Goal: Task Accomplishment & Management: Use online tool/utility

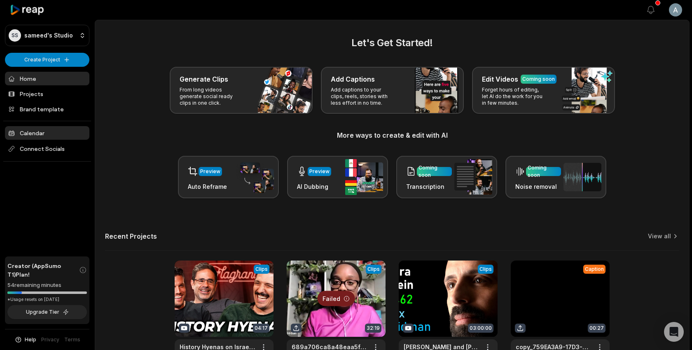
click at [37, 134] on link "Calendar" at bounding box center [47, 133] width 84 height 14
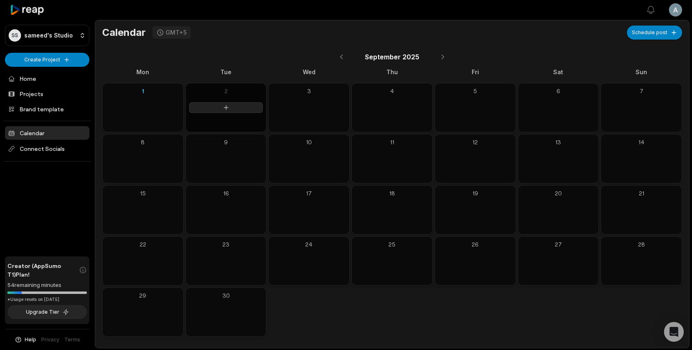
click at [232, 106] on button at bounding box center [226, 107] width 74 height 11
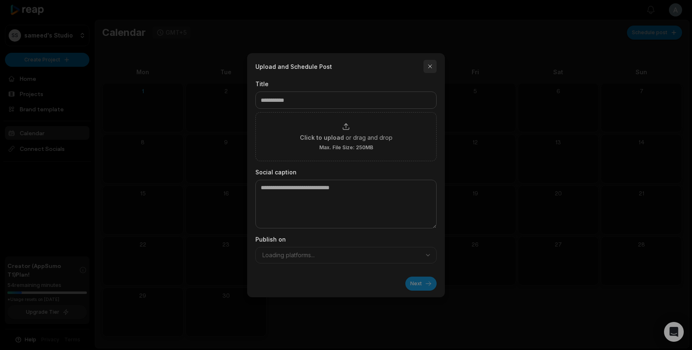
click at [427, 66] on button "button" at bounding box center [430, 66] width 13 height 13
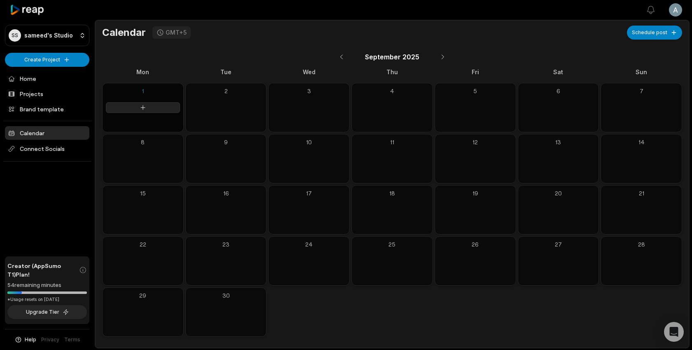
click at [157, 112] on button at bounding box center [143, 107] width 74 height 11
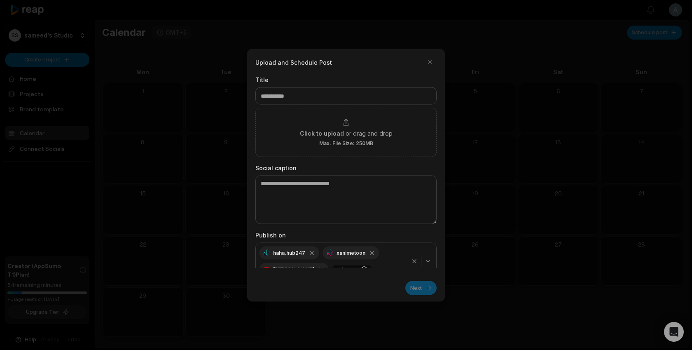
click at [328, 159] on div "Title Click to upload or drag and drop Max. File Size: 250MB Social caption Pub…" at bounding box center [345, 171] width 181 height 192
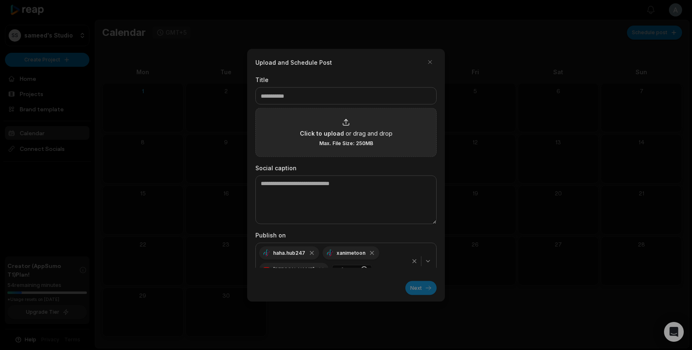
click at [321, 134] on span "Click to upload" at bounding box center [322, 133] width 44 height 9
click at [0, 0] on input "Click to upload or drag and drop Max. File Size: 250MB" at bounding box center [0, 0] width 0 height 0
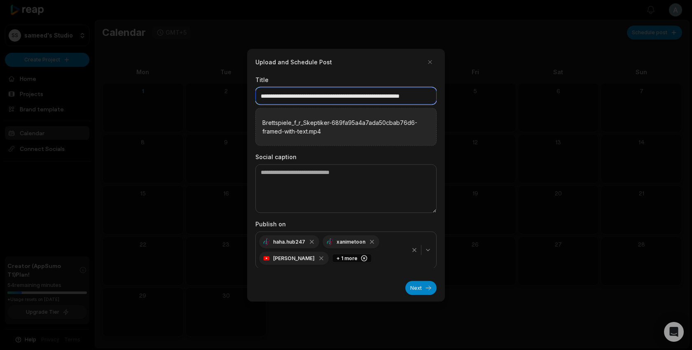
scroll to position [0, 28]
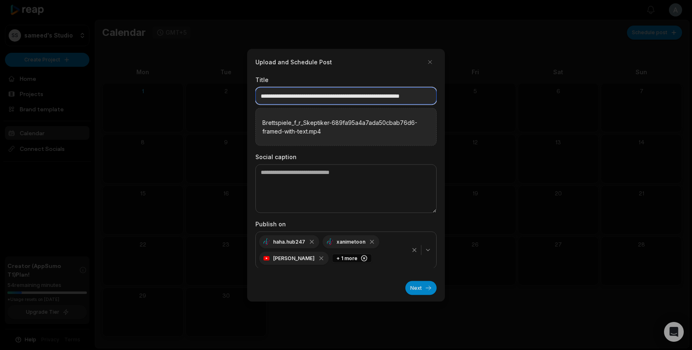
drag, startPoint x: 331, startPoint y: 96, endPoint x: 432, endPoint y: 94, distance: 101.0
click at [432, 94] on input "**********" at bounding box center [345, 95] width 181 height 17
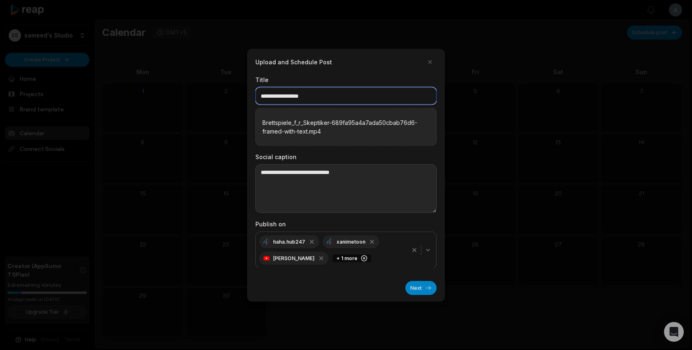
type input "**********"
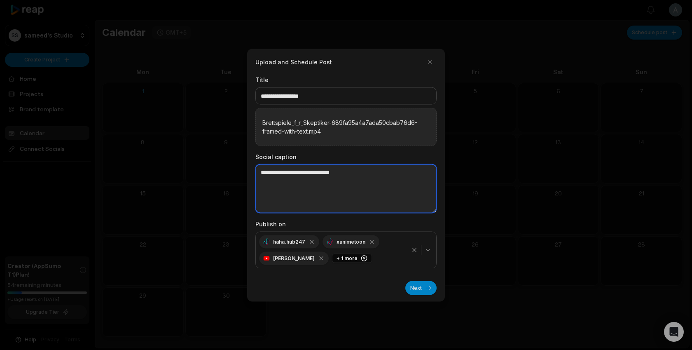
click at [364, 187] on textarea at bounding box center [345, 188] width 181 height 49
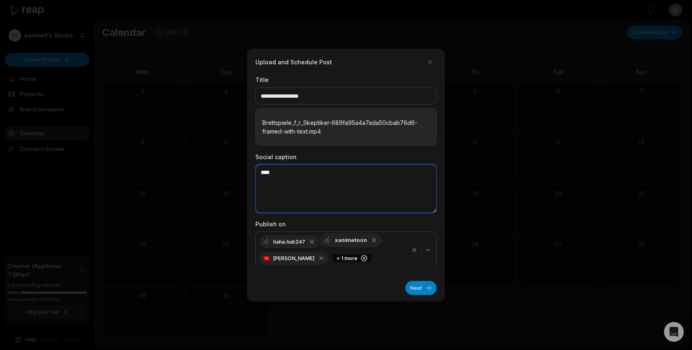
type textarea "****"
click at [373, 241] on icon "button" at bounding box center [373, 239] width 7 height 7
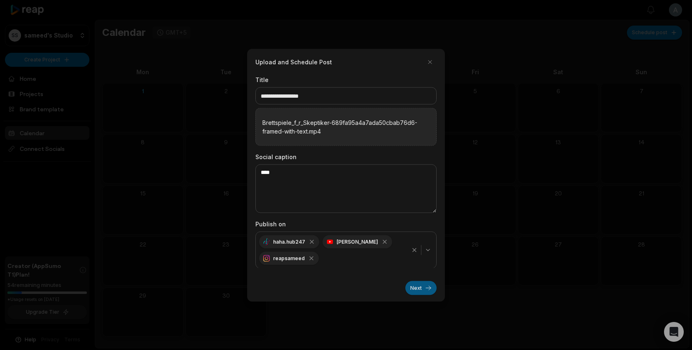
click at [417, 289] on button "Next" at bounding box center [420, 288] width 31 height 14
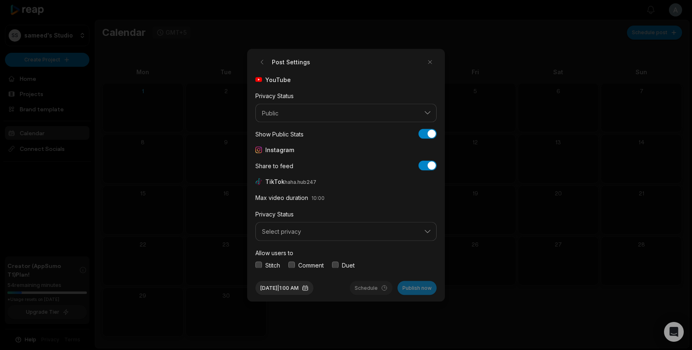
click at [402, 124] on div "YouTube Privacy Status Public Show Public Stats Show Public Stats Instagram Sha…" at bounding box center [345, 171] width 181 height 192
click at [386, 117] on button "Public" at bounding box center [345, 112] width 181 height 19
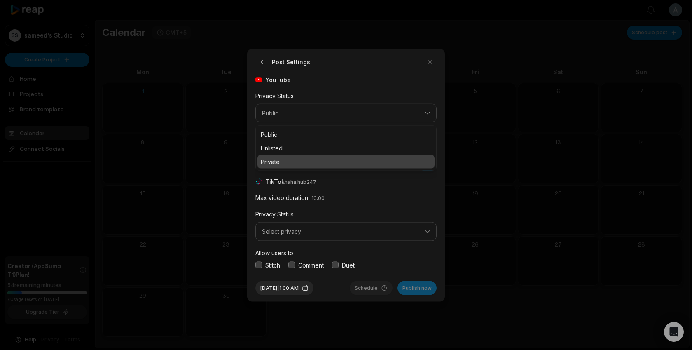
click at [287, 157] on div "Private" at bounding box center [346, 162] width 177 height 14
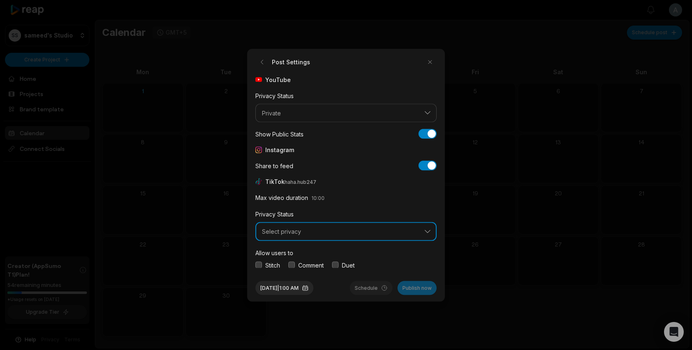
click at [330, 235] on button "Select privacy" at bounding box center [345, 231] width 181 height 19
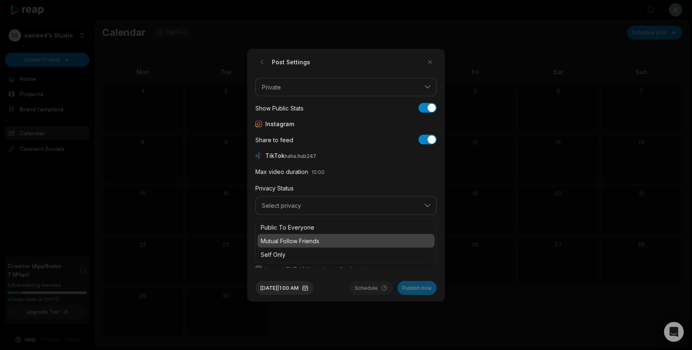
scroll to position [31, 0]
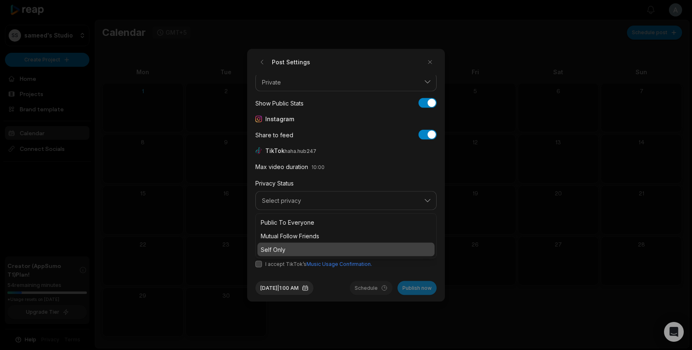
click at [281, 247] on p "Self Only" at bounding box center [346, 249] width 171 height 9
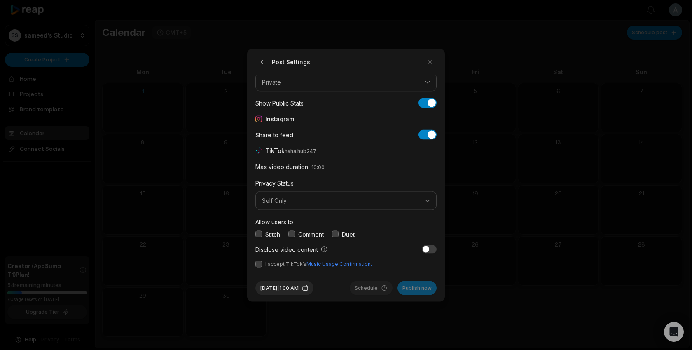
click at [260, 263] on button "button" at bounding box center [258, 263] width 7 height 7
click at [424, 290] on button "Publish now" at bounding box center [417, 288] width 39 height 14
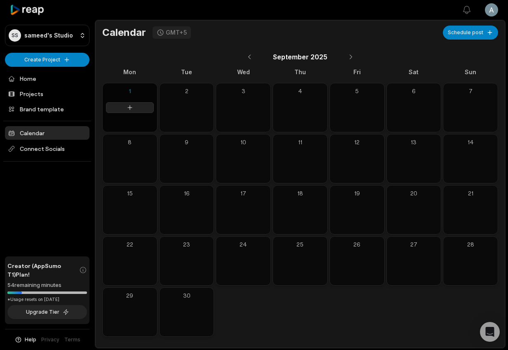
click at [134, 102] on button at bounding box center [130, 107] width 48 height 11
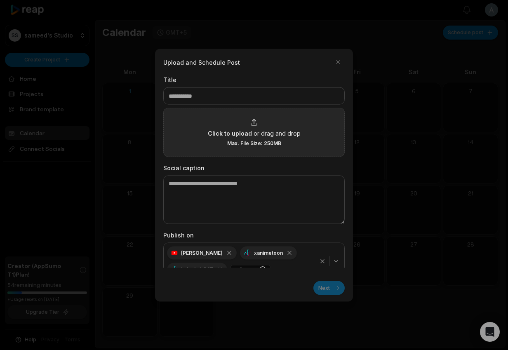
click at [284, 123] on div "Click to upload or drag and drop Max. File Size: 250MB" at bounding box center [254, 132] width 93 height 28
click at [0, 0] on input "Click to upload or drag and drop Max. File Size: 250MB" at bounding box center [0, 0] width 0 height 0
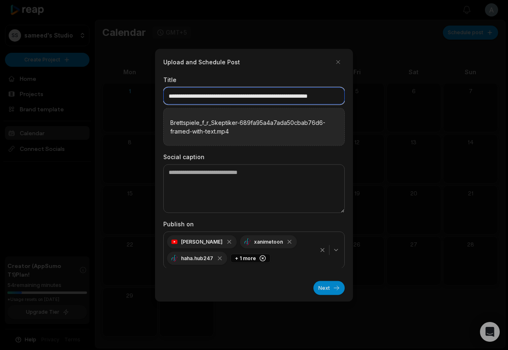
scroll to position [0, 28]
drag, startPoint x: 235, startPoint y: 96, endPoint x: 353, endPoint y: 97, distance: 117.5
click at [353, 97] on body "**********" at bounding box center [254, 175] width 508 height 350
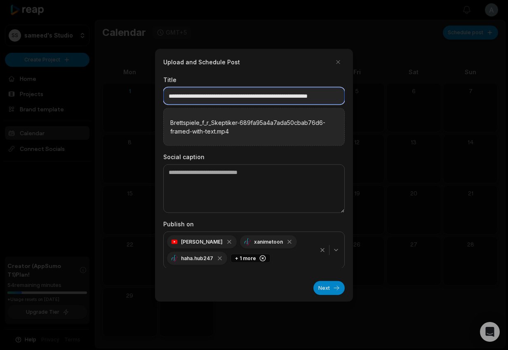
click at [301, 95] on input "**********" at bounding box center [253, 95] width 181 height 17
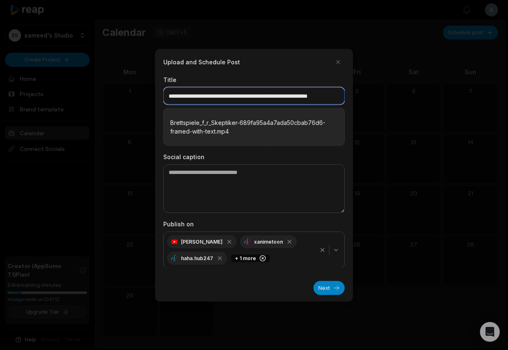
drag, startPoint x: 209, startPoint y: 95, endPoint x: 348, endPoint y: 96, distance: 139.3
click at [348, 96] on div "**********" at bounding box center [254, 175] width 198 height 253
type input "**********"
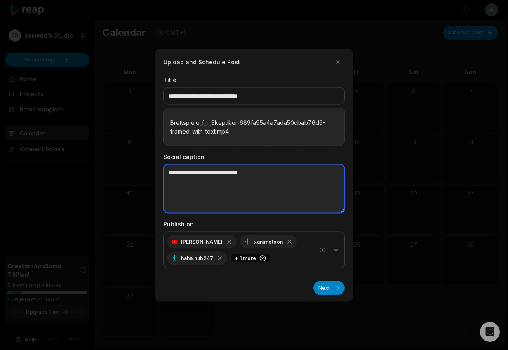
click at [249, 201] on textarea at bounding box center [253, 188] width 181 height 49
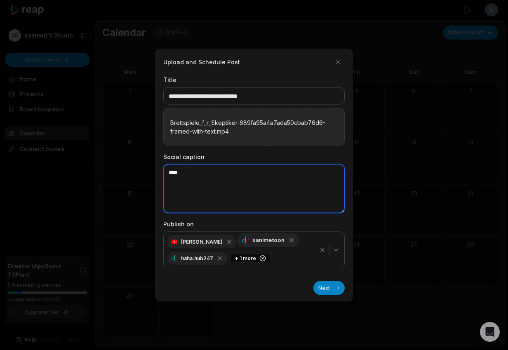
type textarea "****"
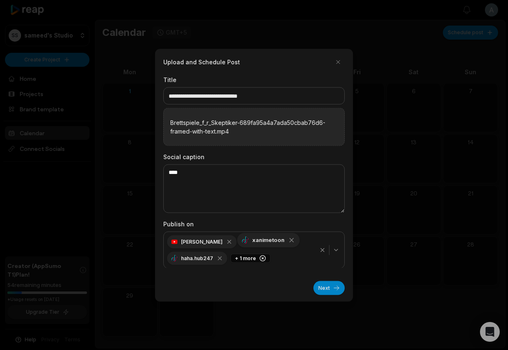
click at [290, 239] on icon "button" at bounding box center [292, 240] width 4 height 4
click at [335, 293] on button "Next" at bounding box center [328, 288] width 31 height 14
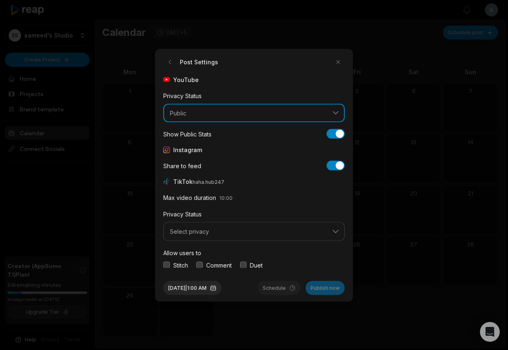
click at [307, 109] on span "Public" at bounding box center [248, 112] width 157 height 7
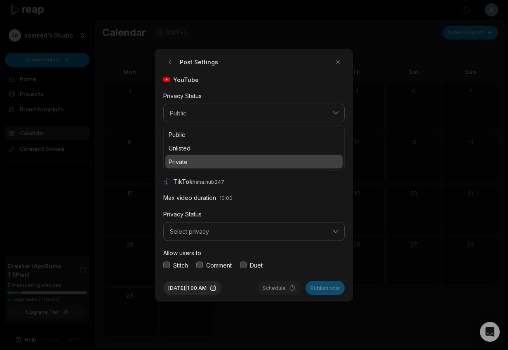
click at [197, 164] on p "Private" at bounding box center [254, 161] width 171 height 9
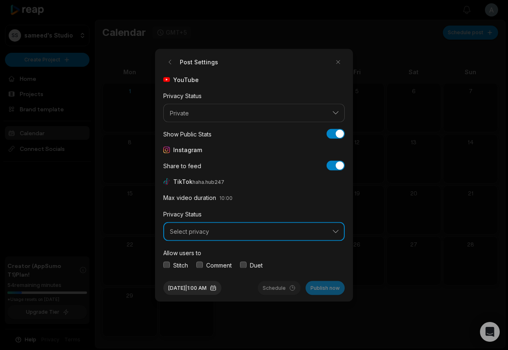
click at [191, 235] on button "Select privacy" at bounding box center [253, 231] width 181 height 19
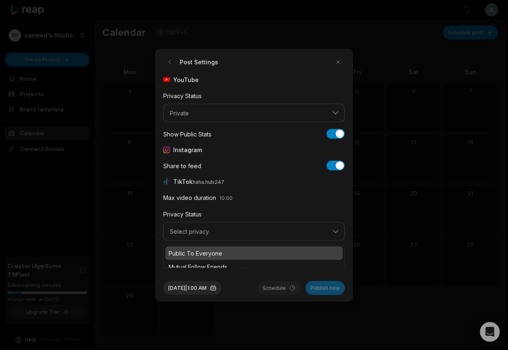
scroll to position [31, 0]
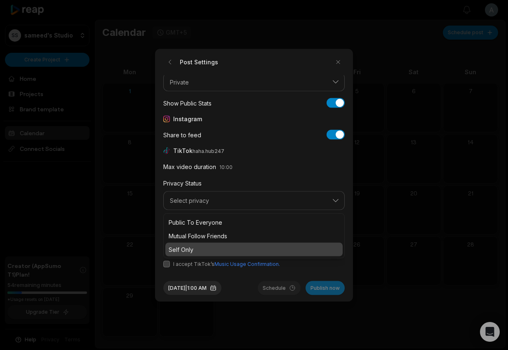
click at [185, 251] on p "Self Only" at bounding box center [254, 249] width 171 height 9
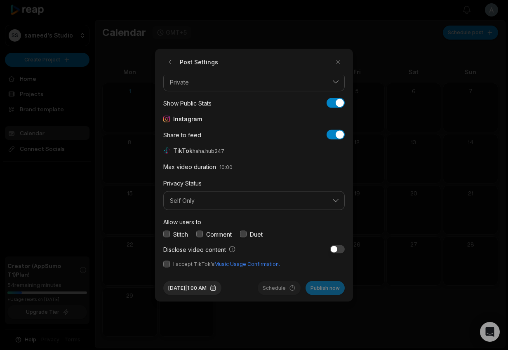
click at [164, 267] on form "Post Settings YouTube Privacy Status Private Show Public Stats Show Public Stat…" at bounding box center [253, 174] width 181 height 239
click at [170, 264] on span "I accept TikTok’s Music Usage Confirmation." at bounding box center [253, 263] width 181 height 7
click at [166, 264] on button "button" at bounding box center [166, 263] width 7 height 7
click at [315, 285] on button "Publish now" at bounding box center [324, 288] width 39 height 14
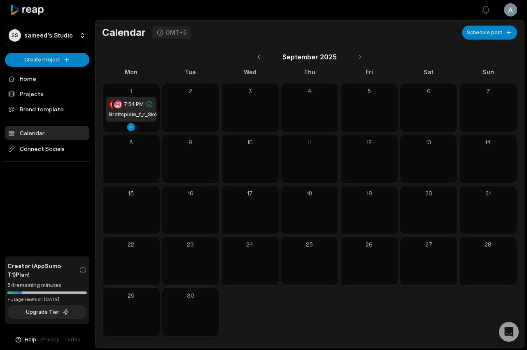
click at [134, 90] on div "1" at bounding box center [131, 91] width 51 height 9
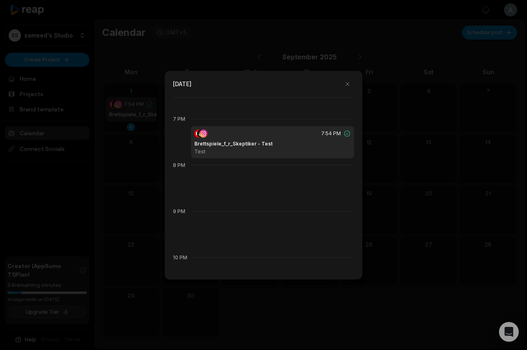
scroll to position [877, 0]
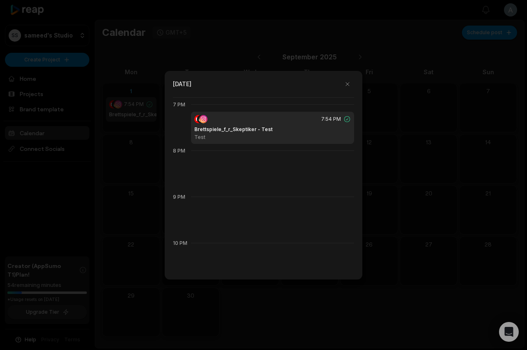
click at [228, 128] on h1 "Brettspiele_f_r_Skeptiker - Test" at bounding box center [234, 129] width 78 height 7
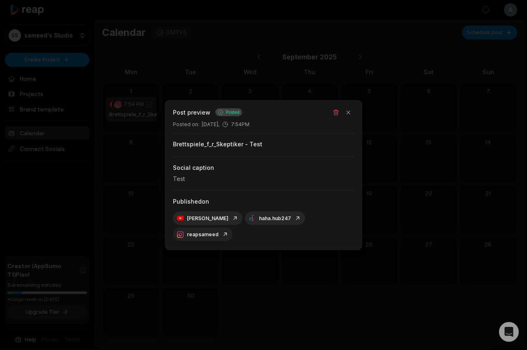
click at [229, 231] on link "reapsameed" at bounding box center [203, 234] width 52 height 7
click at [199, 222] on link "[PERSON_NAME]" at bounding box center [207, 218] width 61 height 7
click at [199, 222] on link "Sam" at bounding box center [207, 218] width 61 height 7
click at [352, 118] on button "button" at bounding box center [349, 112] width 12 height 12
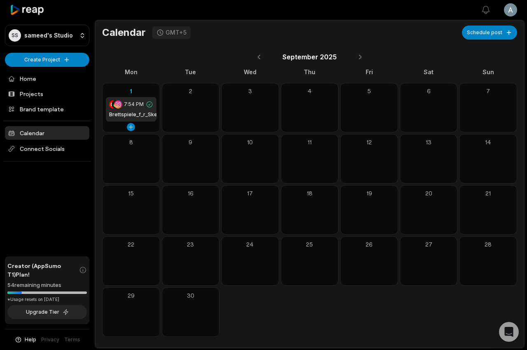
click at [122, 114] on h1 "Brettspiele_f_r_Skeptiker - Test" at bounding box center [140, 114] width 63 height 7
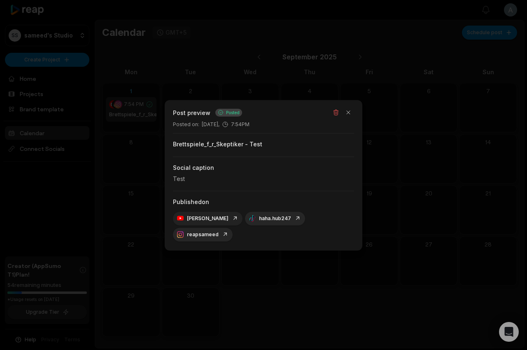
click at [197, 221] on div "Sam" at bounding box center [208, 218] width 70 height 14
click at [234, 220] on icon at bounding box center [235, 217] width 3 height 3
click at [251, 222] on link "haha.hub247" at bounding box center [275, 218] width 52 height 7
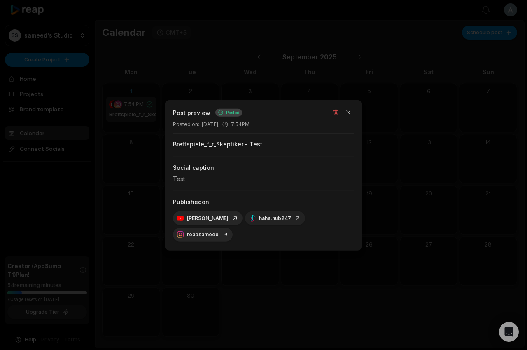
click at [251, 222] on link "haha.hub247" at bounding box center [275, 218] width 52 height 7
click at [229, 231] on link "reapsameed" at bounding box center [203, 234] width 52 height 7
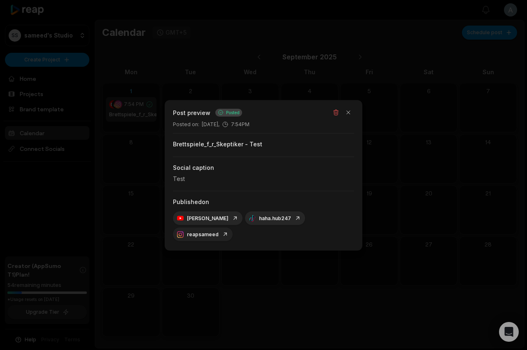
click at [229, 231] on link "reapsameed" at bounding box center [203, 234] width 52 height 7
click at [370, 108] on div at bounding box center [263, 175] width 527 height 350
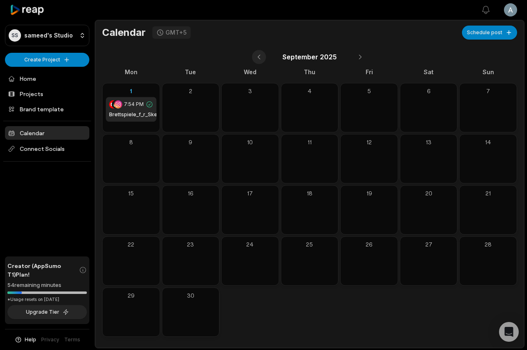
click at [253, 54] on button at bounding box center [259, 57] width 14 height 14
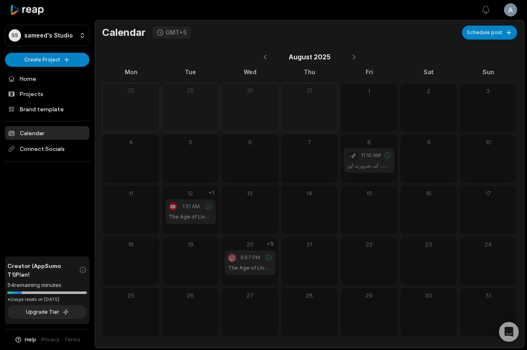
click at [263, 258] on div "6:57 PM" at bounding box center [250, 257] width 44 height 8
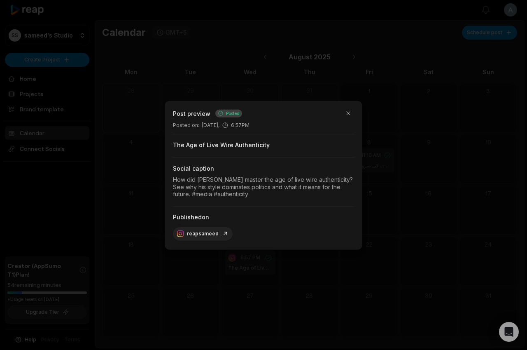
click at [209, 234] on link "reapsameed" at bounding box center [203, 233] width 52 height 7
click at [438, 215] on div at bounding box center [263, 175] width 527 height 350
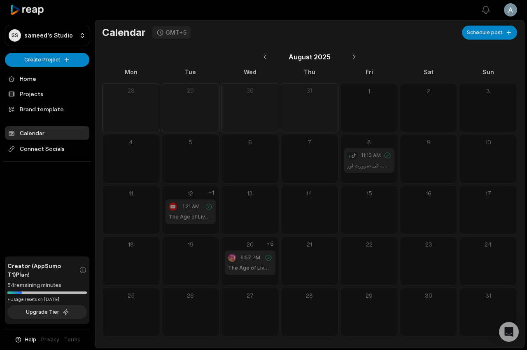
click at [196, 207] on span "1:21 AM" at bounding box center [191, 206] width 17 height 7
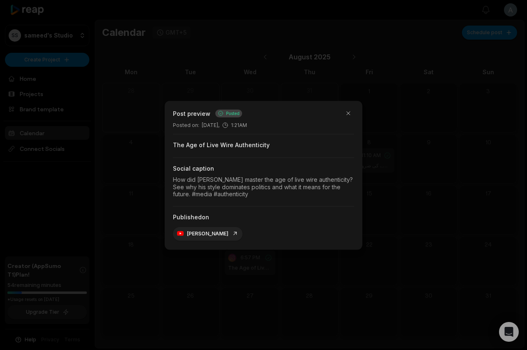
click at [193, 232] on link "[PERSON_NAME]" at bounding box center [207, 233] width 61 height 7
click at [344, 113] on button "button" at bounding box center [349, 113] width 12 height 12
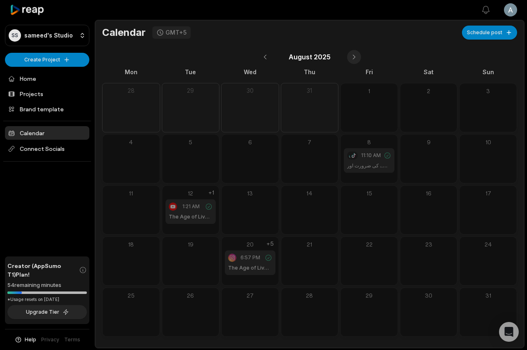
click at [352, 60] on button at bounding box center [354, 57] width 14 height 14
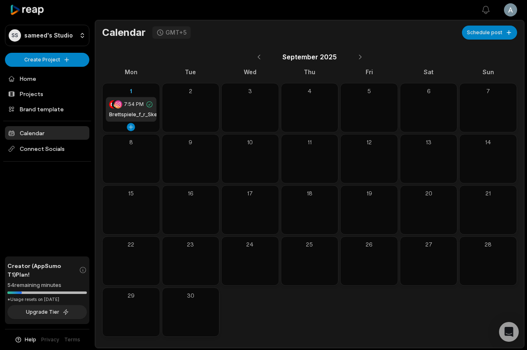
click at [150, 100] on div "7:54 PM Brettspiele_f_r_Skeptiker - Test" at bounding box center [131, 109] width 51 height 25
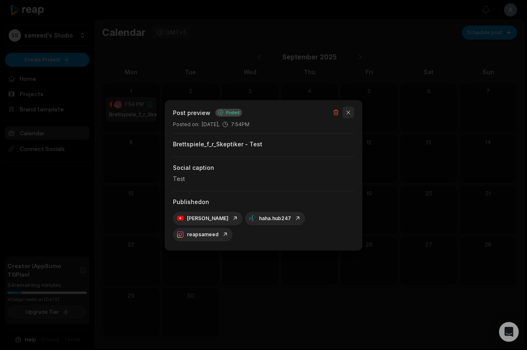
click at [349, 118] on button "button" at bounding box center [349, 112] width 12 height 12
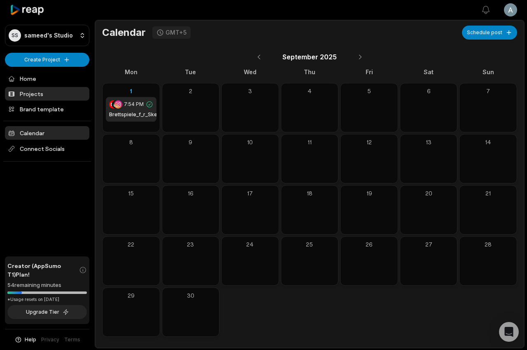
click at [68, 89] on link "Projects" at bounding box center [47, 94] width 84 height 14
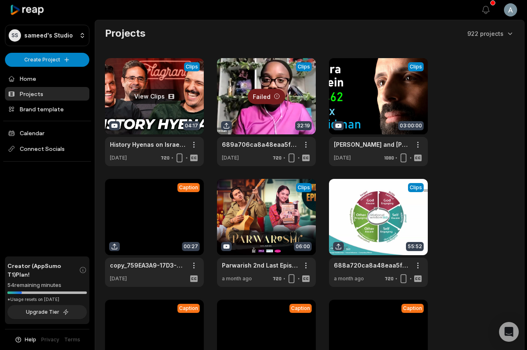
click at [177, 117] on link at bounding box center [154, 112] width 99 height 108
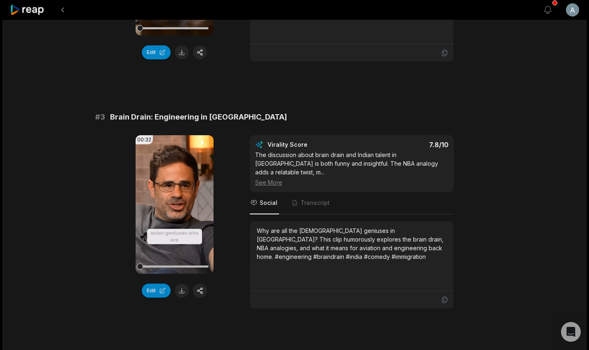
scroll to position [470, 0]
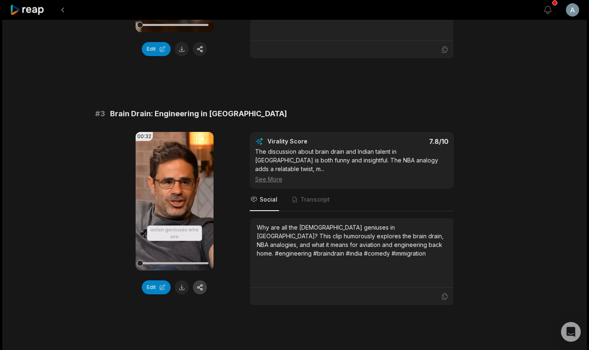
click at [204, 284] on button "button" at bounding box center [200, 287] width 14 height 14
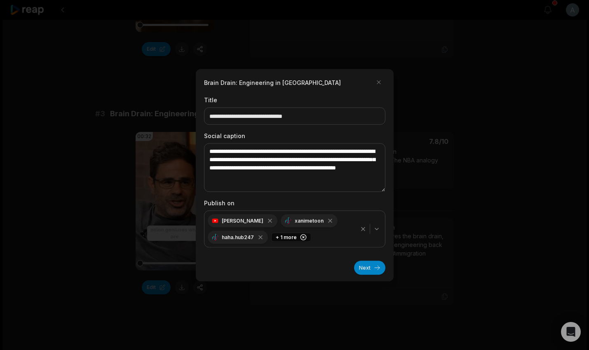
click at [260, 236] on icon "button" at bounding box center [260, 237] width 7 height 7
click at [328, 220] on icon "button" at bounding box center [331, 218] width 7 height 7
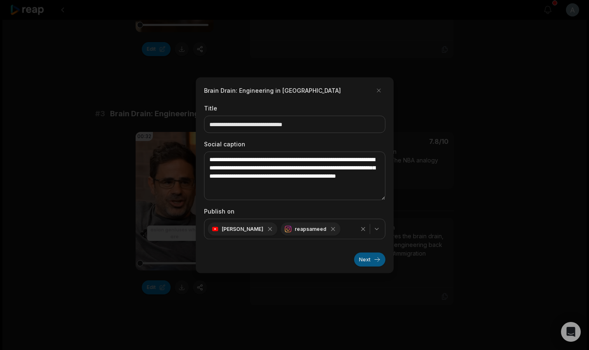
click at [373, 258] on button "Next" at bounding box center [369, 259] width 31 height 14
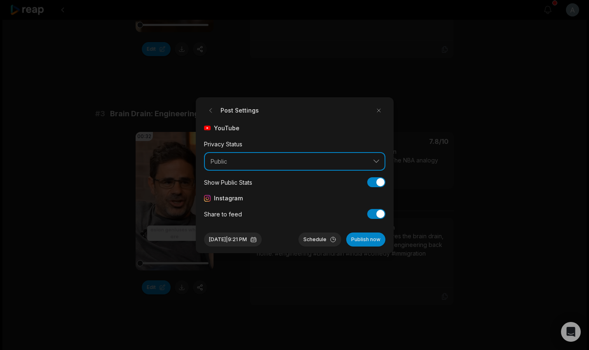
click at [319, 164] on span "Public" at bounding box center [289, 161] width 157 height 7
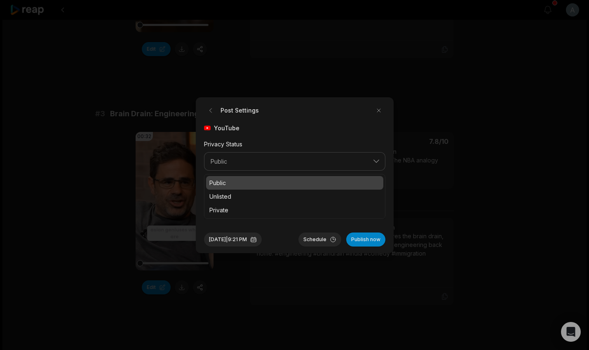
click at [234, 180] on p "Public" at bounding box center [294, 182] width 171 height 9
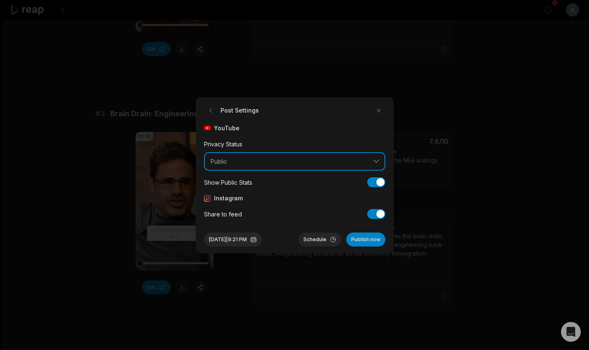
click at [233, 166] on button "Public" at bounding box center [294, 161] width 181 height 19
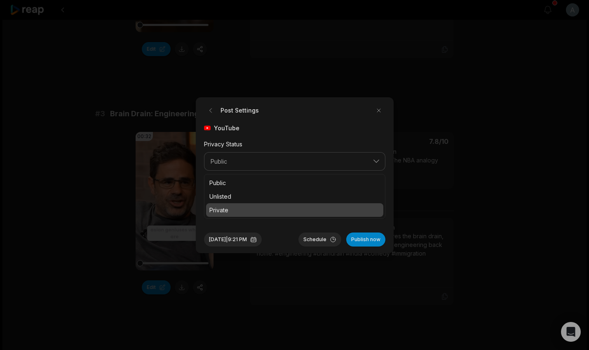
click at [223, 203] on div "Private" at bounding box center [294, 210] width 177 height 14
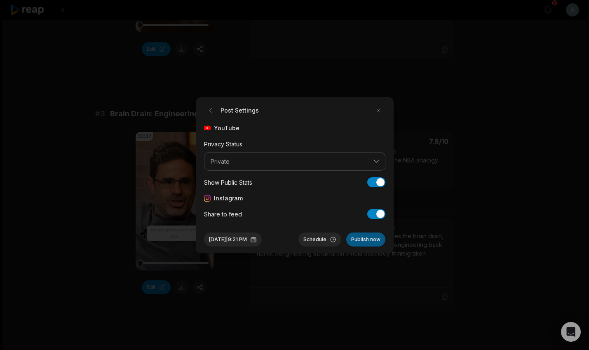
click at [384, 241] on button "Publish now" at bounding box center [365, 239] width 39 height 14
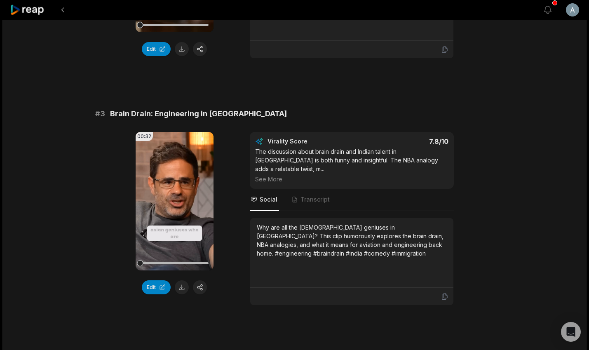
click at [31, 9] on icon at bounding box center [27, 10] width 35 height 11
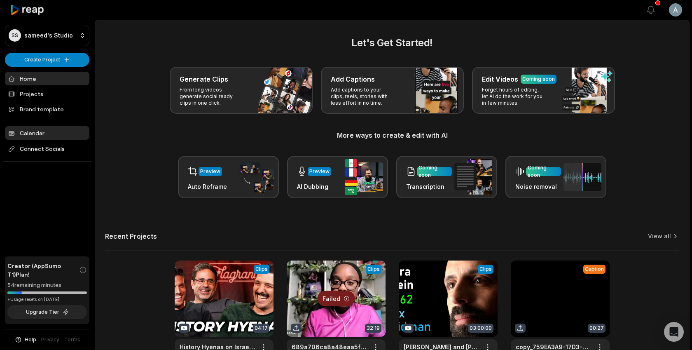
click at [41, 136] on link "Calendar" at bounding box center [47, 133] width 84 height 14
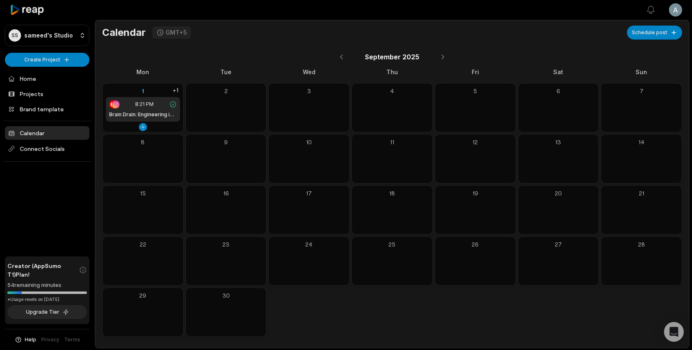
click at [167, 88] on div "1" at bounding box center [143, 91] width 74 height 9
click at [170, 92] on div "1" at bounding box center [143, 91] width 74 height 9
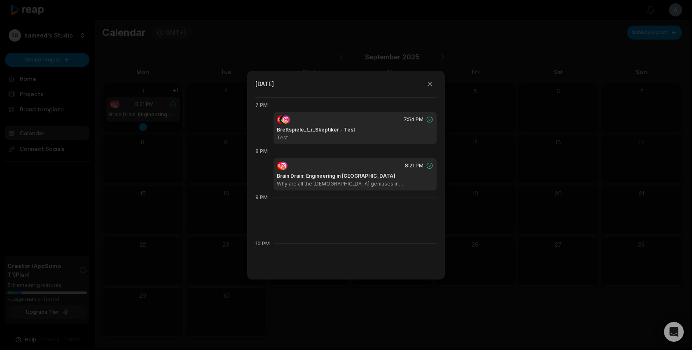
scroll to position [877, 0]
click at [332, 173] on h1 "Brain Drain: Engineering in [GEOGRAPHIC_DATA]" at bounding box center [336, 175] width 119 height 7
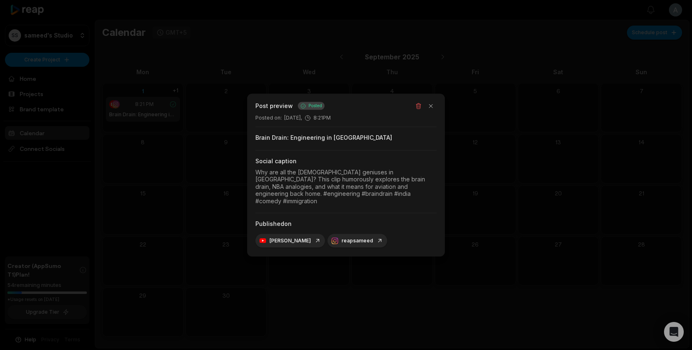
click at [254, 263] on div at bounding box center [346, 175] width 692 height 350
